Goal: Navigation & Orientation: Find specific page/section

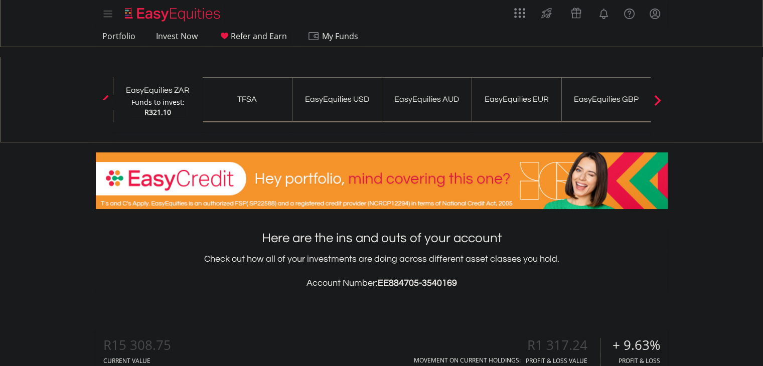
scroll to position [96, 191]
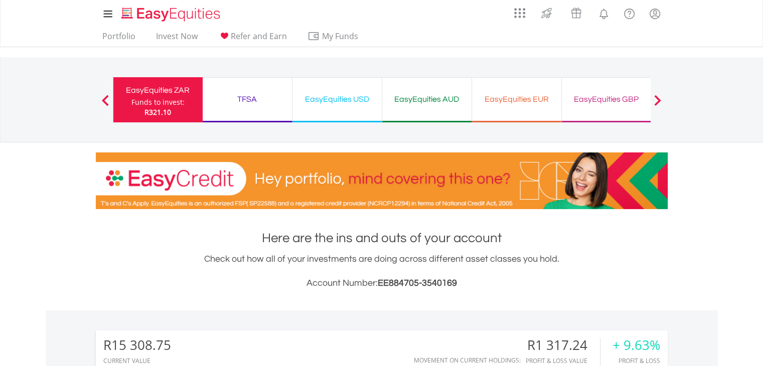
click at [241, 101] on div "TFSA" at bounding box center [247, 99] width 77 height 14
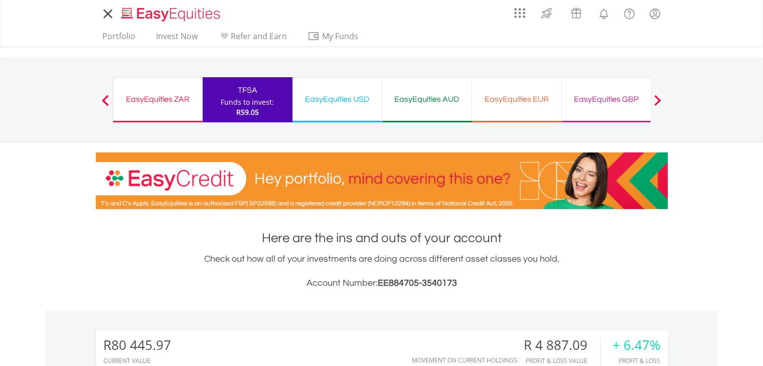
scroll to position [96, 191]
click at [338, 95] on div "EasyEquities USD" at bounding box center [336, 99] width 77 height 14
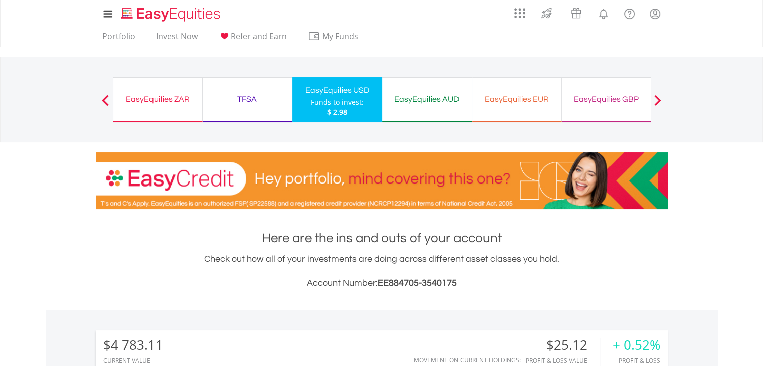
scroll to position [96, 191]
drag, startPoint x: 429, startPoint y: 95, endPoint x: 715, endPoint y: 175, distance: 297.2
click at [429, 95] on div "EasyEquities AUD" at bounding box center [426, 99] width 77 height 14
